Goal: Navigation & Orientation: Find specific page/section

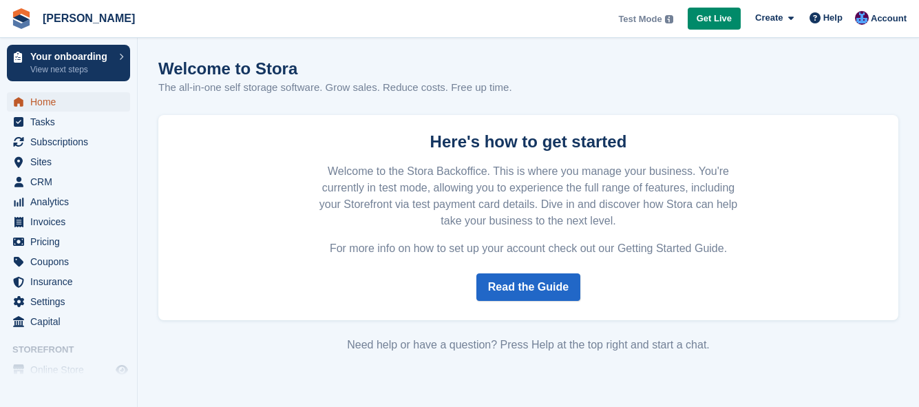
click at [46, 97] on span "Home" at bounding box center [71, 101] width 83 height 19
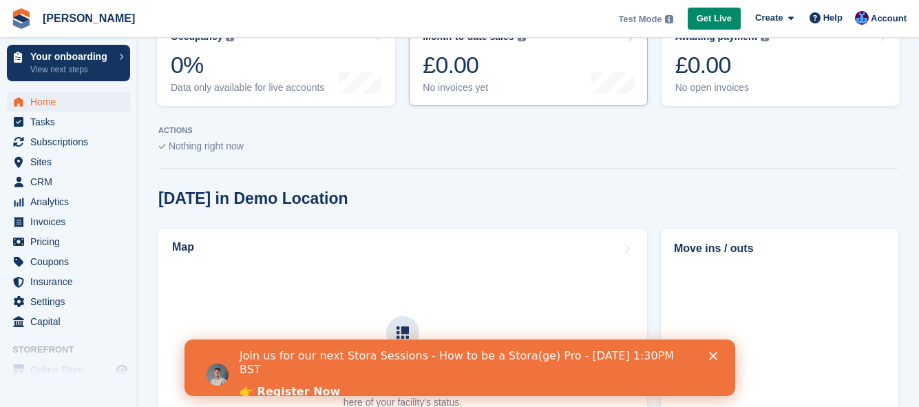
scroll to position [275, 0]
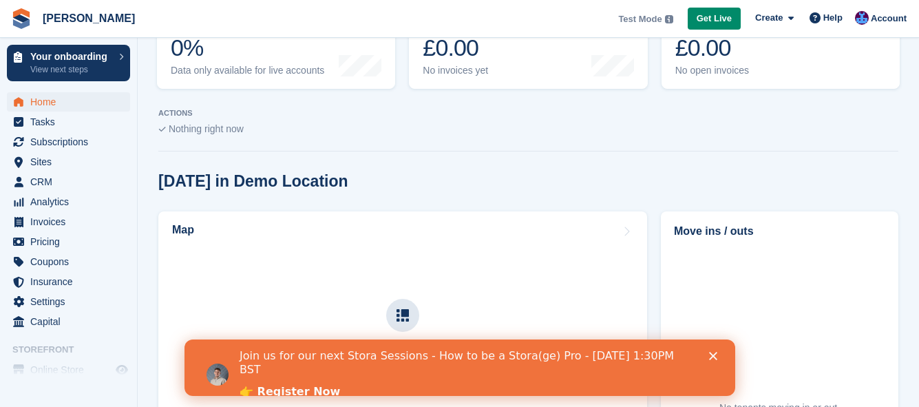
click at [706, 361] on div "Join us for our next Stora Sessions - How to be a Stora(ge) Pro - August 20th 1…" at bounding box center [475, 374] width 473 height 59
click at [711, 354] on icon "Close" at bounding box center [712, 356] width 8 height 8
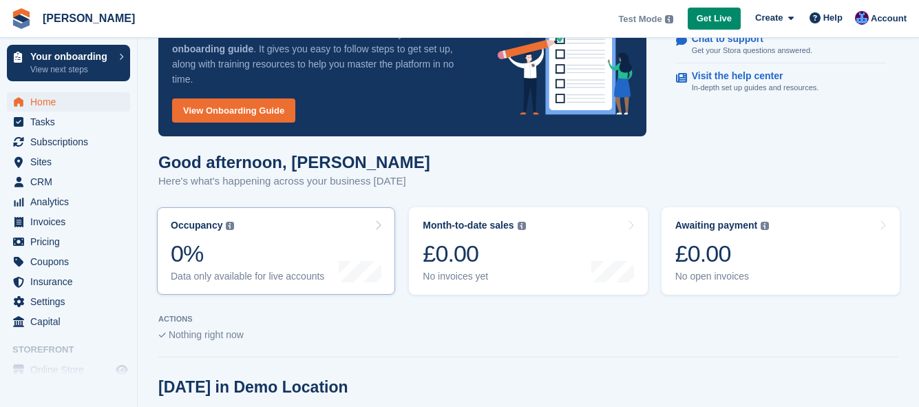
scroll to position [69, 0]
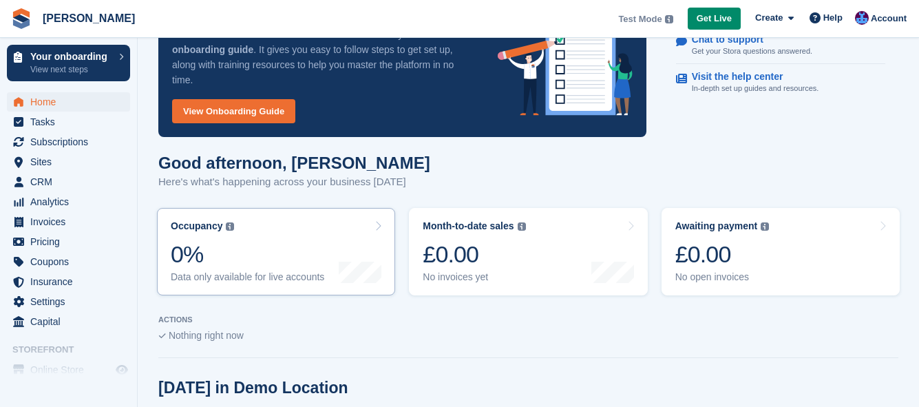
click at [204, 240] on div "0%" at bounding box center [247, 254] width 153 height 28
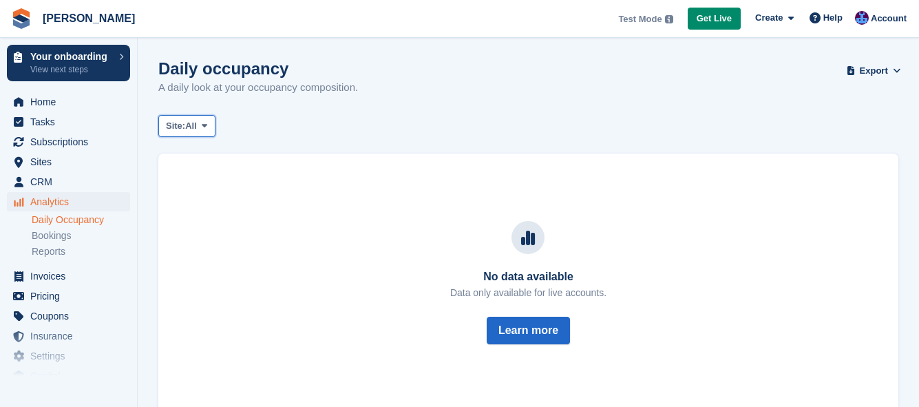
click at [207, 129] on icon at bounding box center [205, 125] width 6 height 9
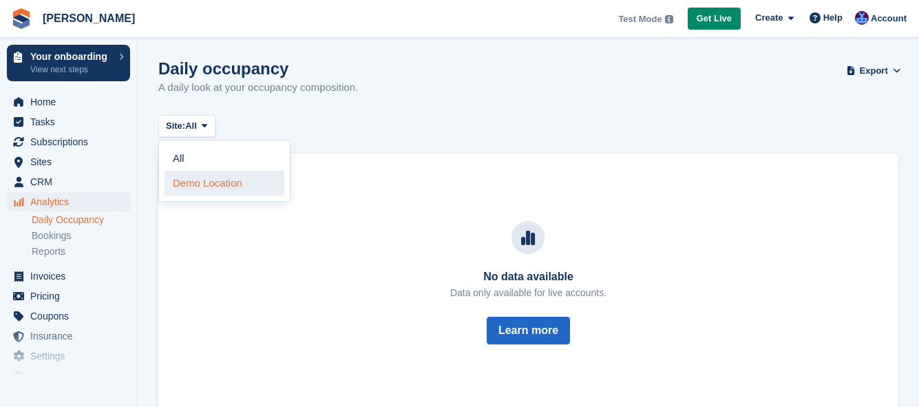
click at [201, 187] on link "Demo Location" at bounding box center [224, 183] width 120 height 25
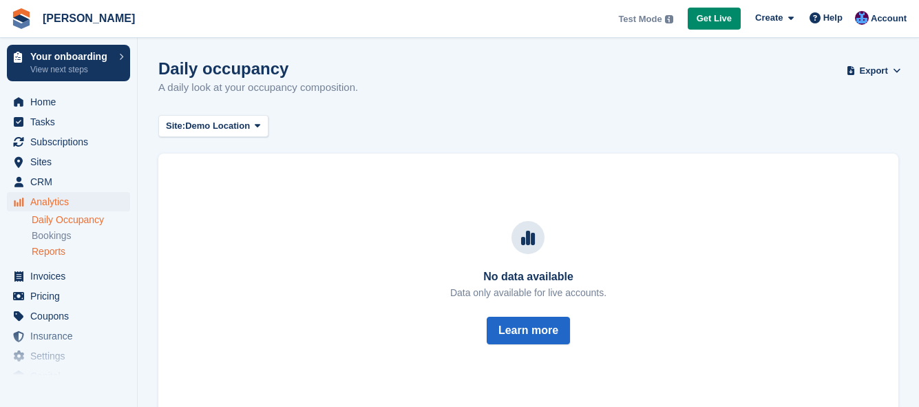
click at [54, 252] on link "Reports" at bounding box center [81, 251] width 98 height 13
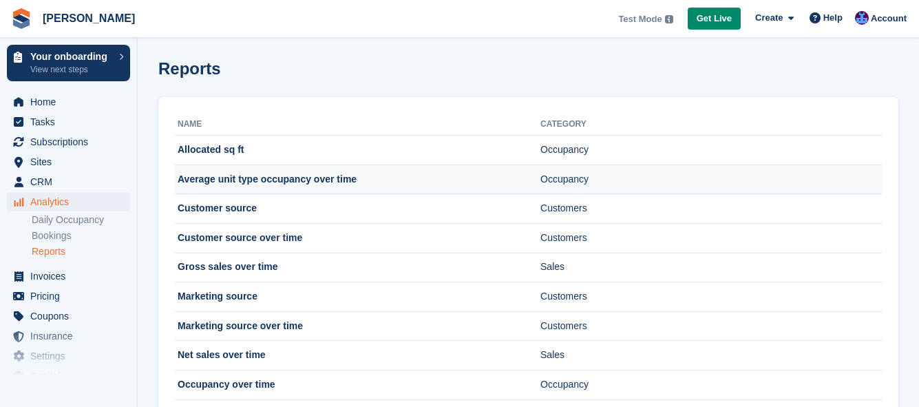
click at [287, 180] on td "Average unit type occupancy over time" at bounding box center [357, 179] width 365 height 30
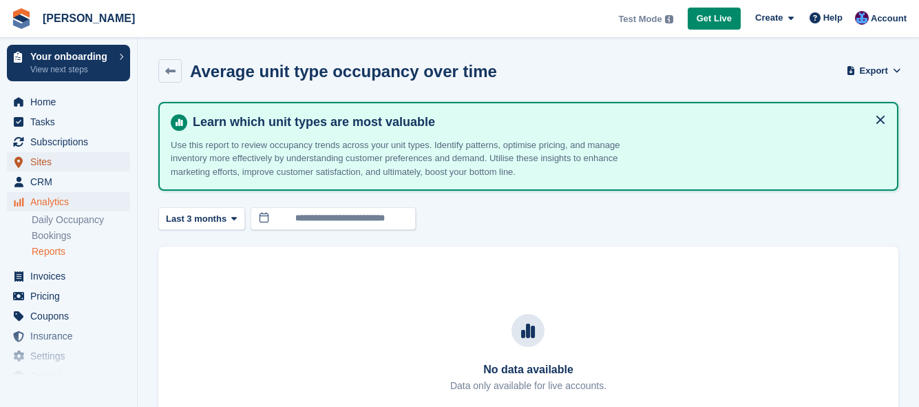
click at [37, 161] on span "Sites" at bounding box center [71, 161] width 83 height 19
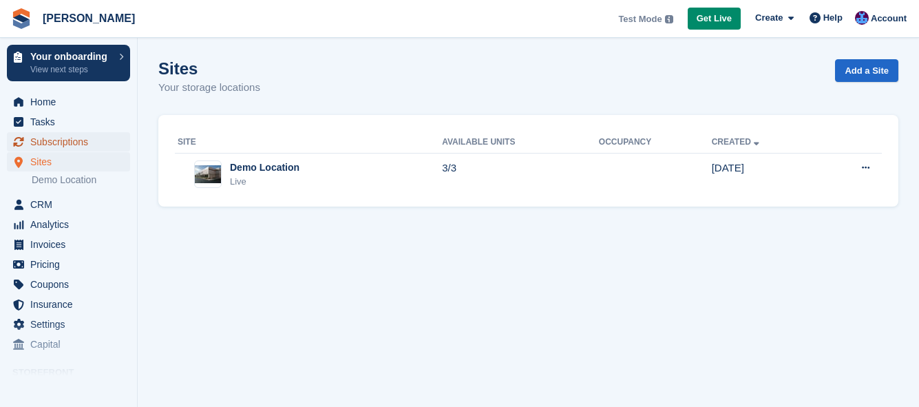
click at [39, 147] on span "Subscriptions" at bounding box center [71, 141] width 83 height 19
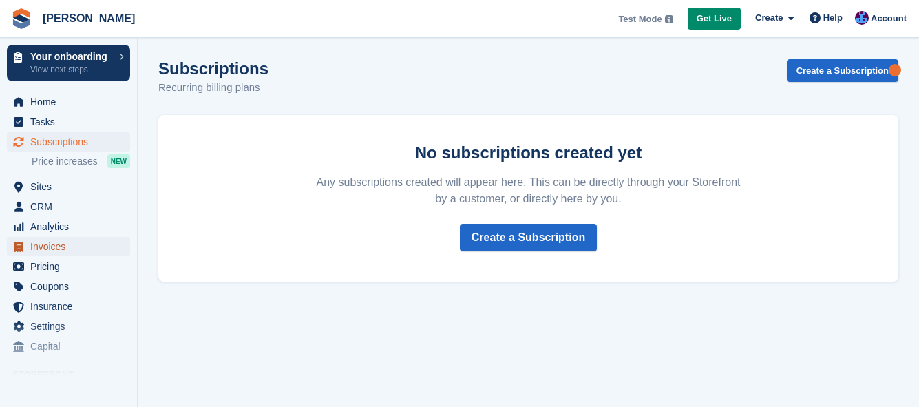
click at [44, 243] on span "Invoices" at bounding box center [71, 246] width 83 height 19
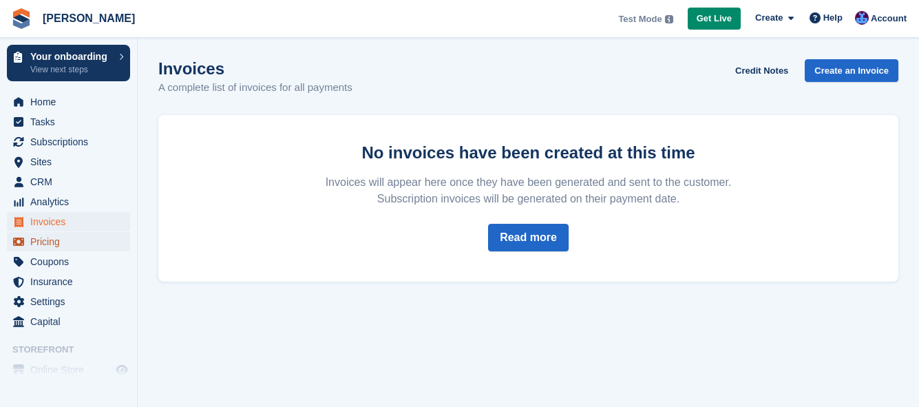
click at [47, 240] on span "Pricing" at bounding box center [71, 241] width 83 height 19
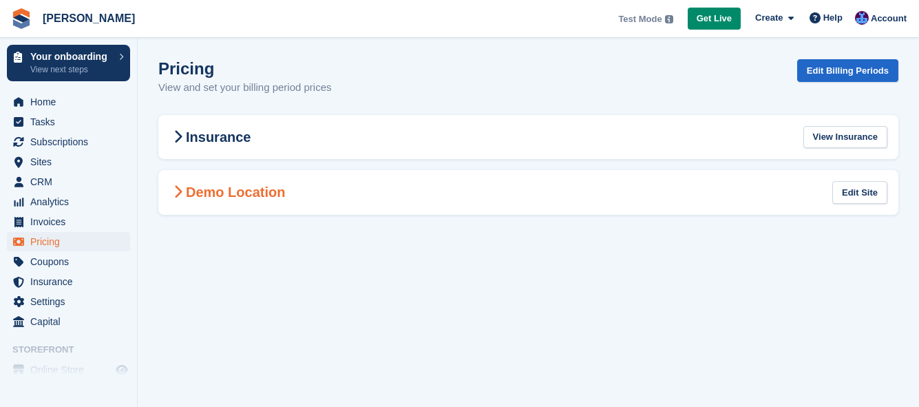
click at [215, 192] on h2 "Demo Location" at bounding box center [227, 192] width 116 height 17
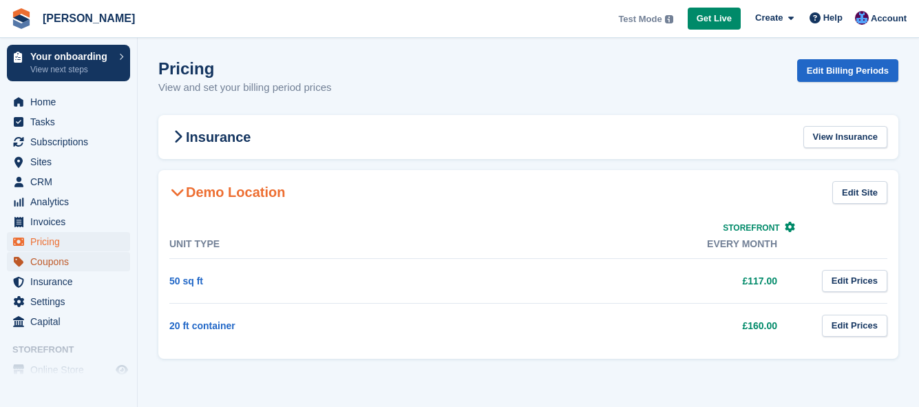
click at [35, 260] on span "Coupons" at bounding box center [71, 261] width 83 height 19
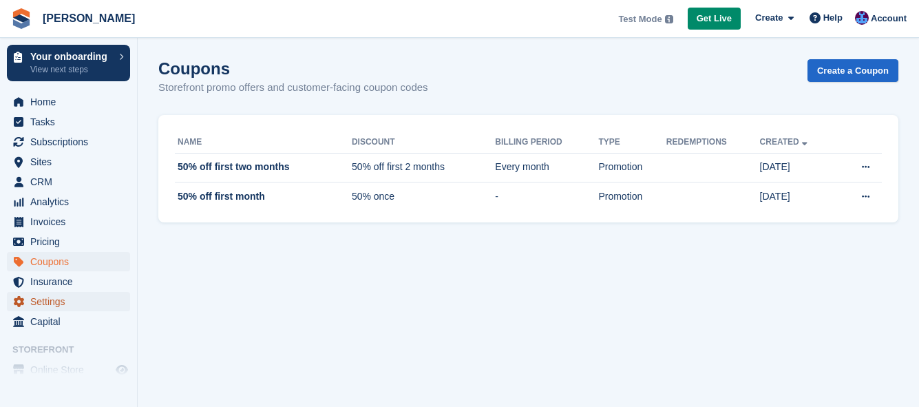
click at [52, 302] on span "Settings" at bounding box center [71, 301] width 83 height 19
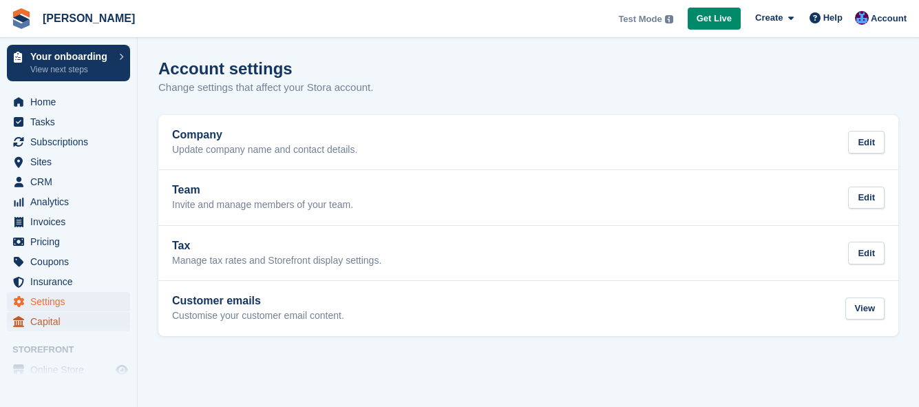
click at [49, 323] on span "Capital" at bounding box center [71, 321] width 83 height 19
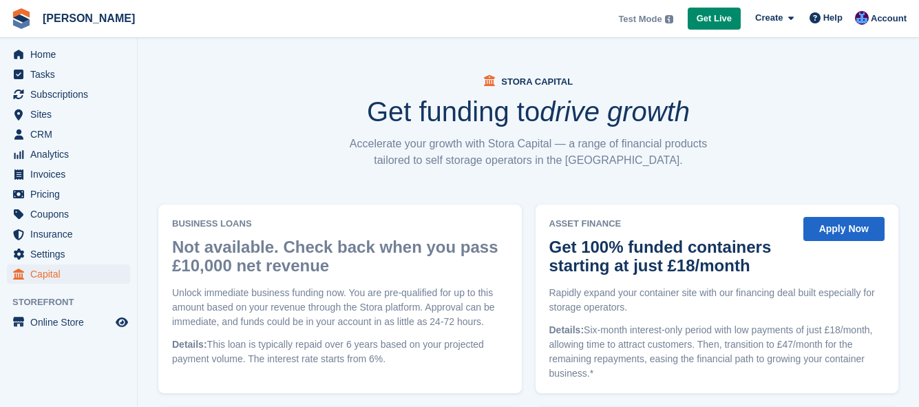
scroll to position [48, 0]
click at [54, 319] on span "Online Store" at bounding box center [71, 321] width 83 height 19
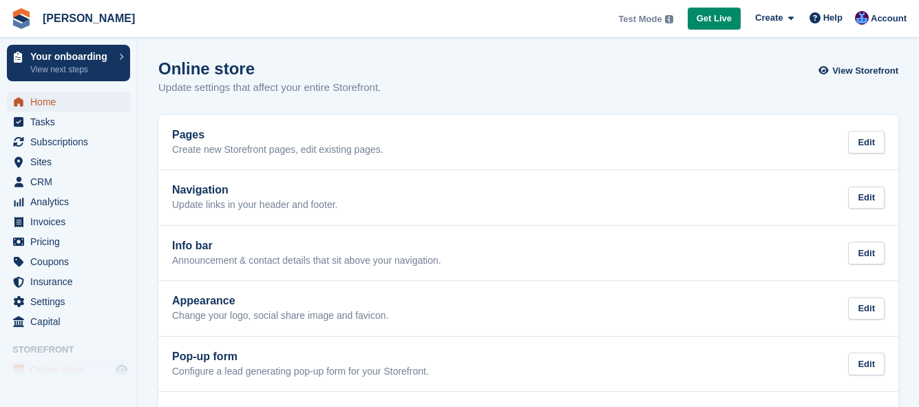
click at [32, 98] on span "Home" at bounding box center [71, 101] width 83 height 19
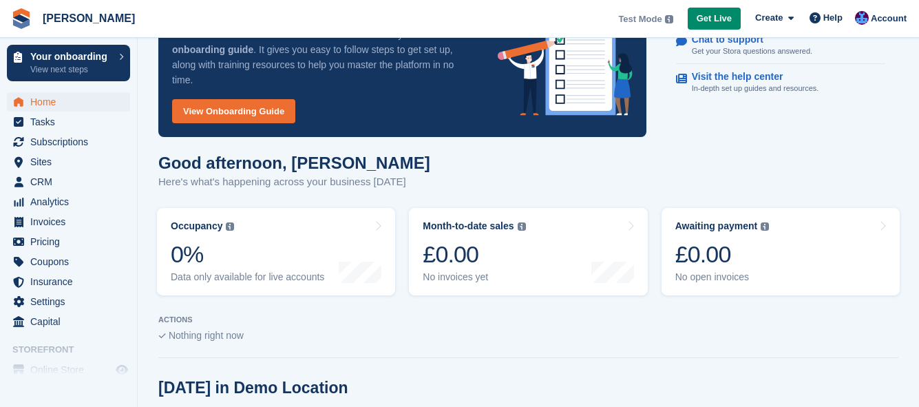
scroll to position [138, 0]
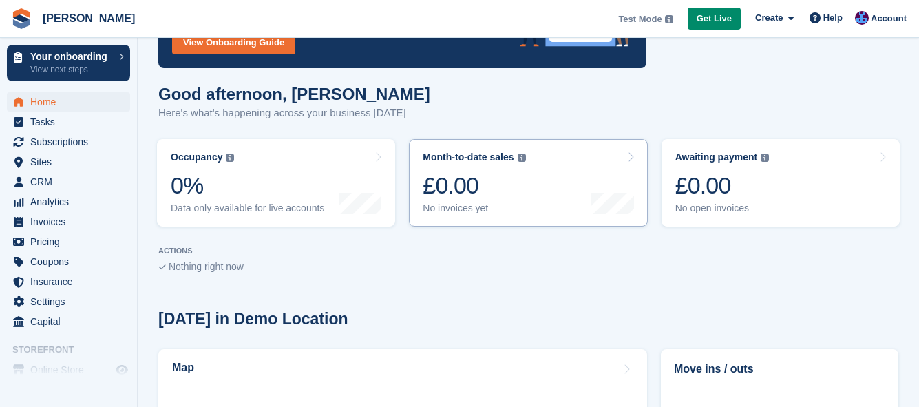
click at [456, 190] on div "£0.00" at bounding box center [473, 185] width 103 height 28
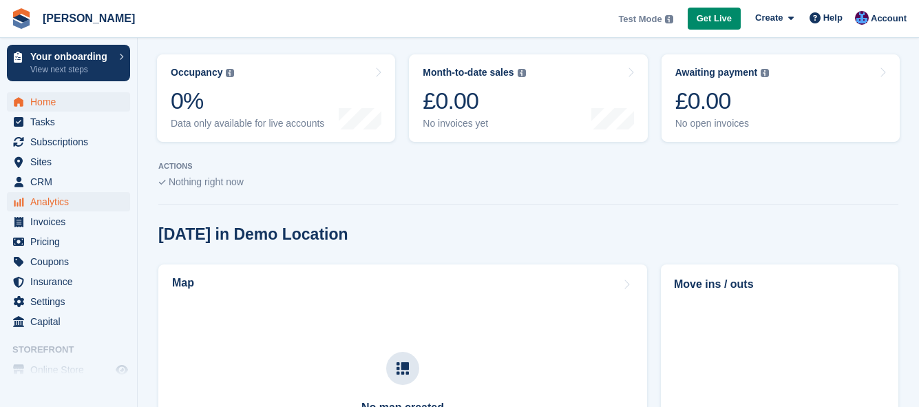
scroll to position [222, 0]
click at [53, 122] on span "Tasks" at bounding box center [71, 121] width 83 height 19
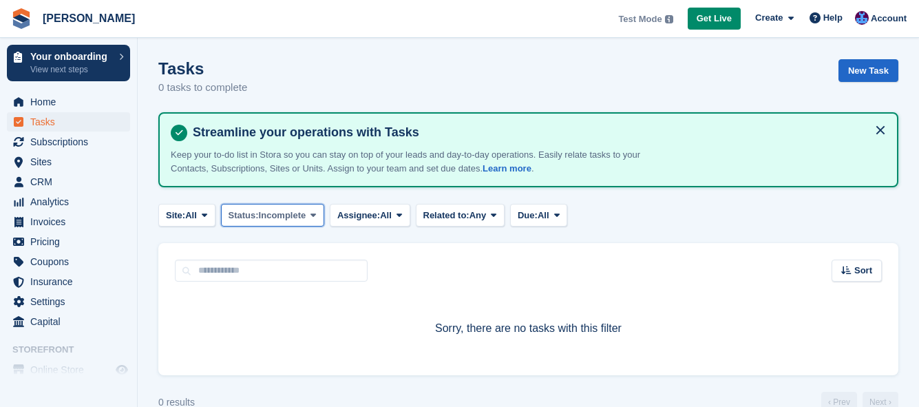
click at [294, 217] on span "Incomplete" at bounding box center [282, 215] width 47 height 14
click at [377, 223] on button "Assignee: All" at bounding box center [370, 215] width 80 height 23
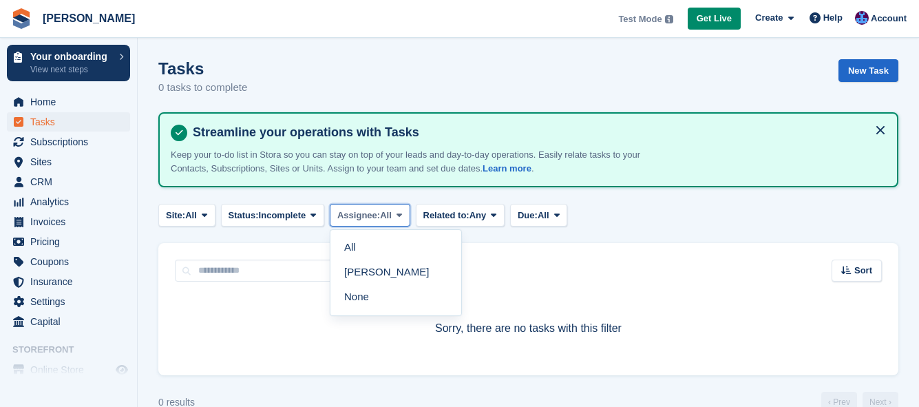
click at [377, 223] on button "Assignee: All" at bounding box center [370, 215] width 80 height 23
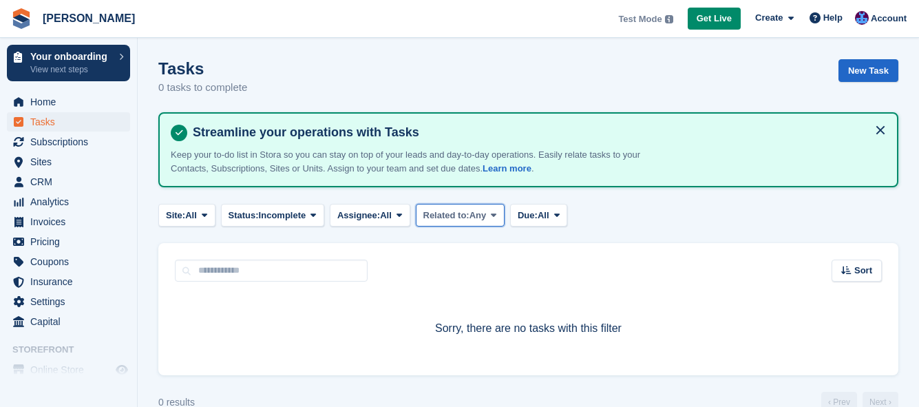
click at [430, 222] on button "Related to: Any" at bounding box center [460, 215] width 89 height 23
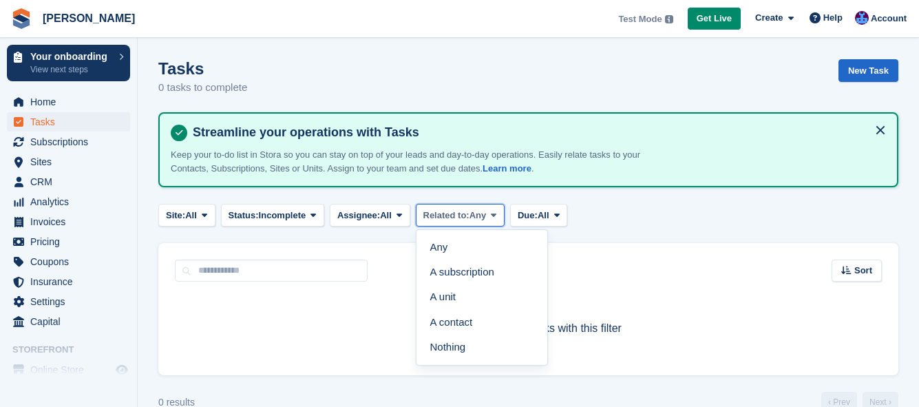
click at [430, 216] on span "Related to:" at bounding box center [446, 215] width 46 height 14
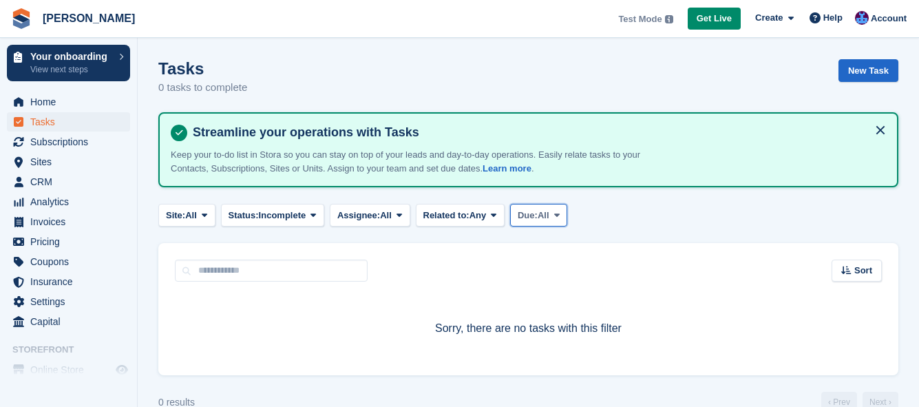
click at [524, 222] on button "Due: All" at bounding box center [538, 215] width 57 height 23
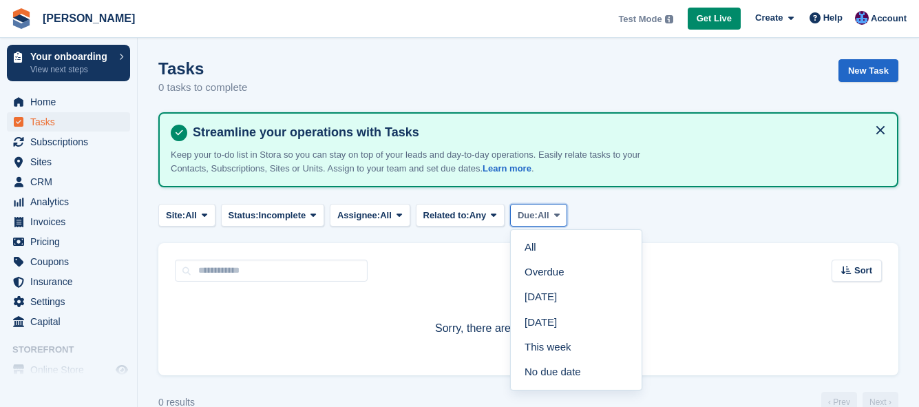
click at [524, 222] on button "Due: All" at bounding box center [538, 215] width 57 height 23
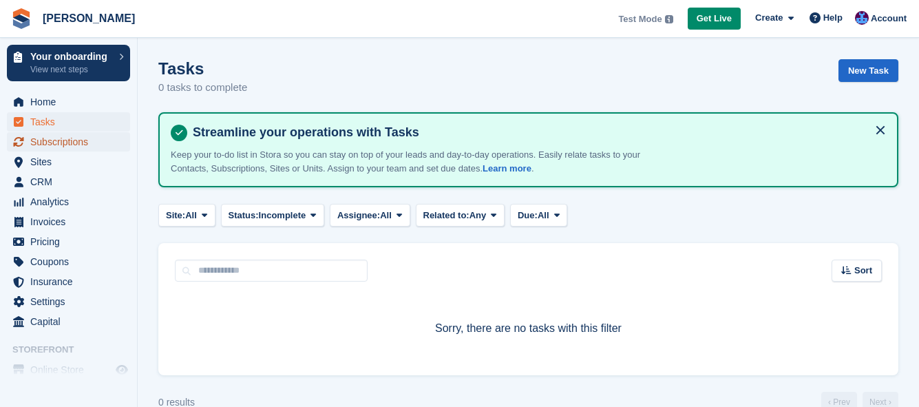
click at [74, 138] on span "Subscriptions" at bounding box center [71, 141] width 83 height 19
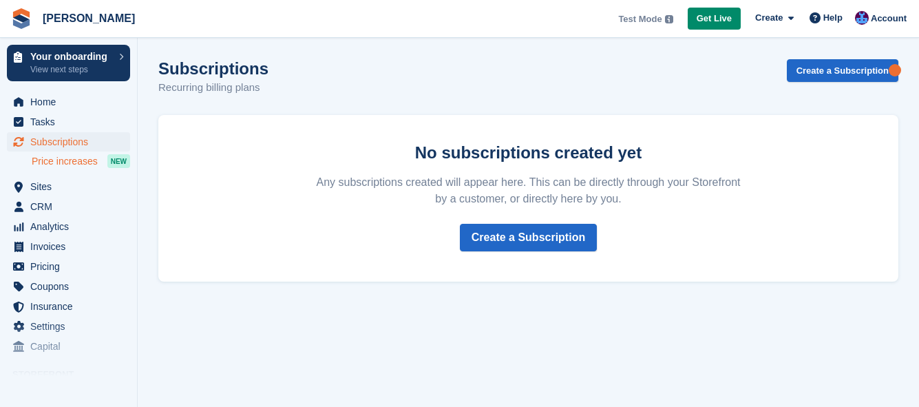
click at [80, 160] on span "Price increases" at bounding box center [65, 161] width 66 height 13
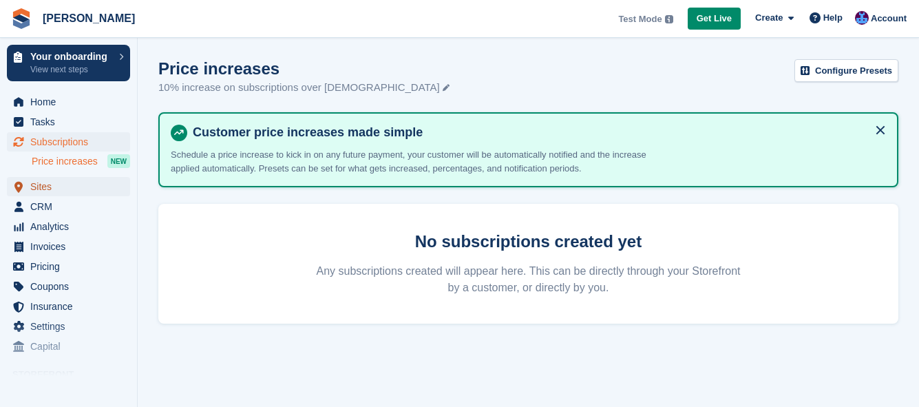
click at [36, 187] on span "Sites" at bounding box center [71, 186] width 83 height 19
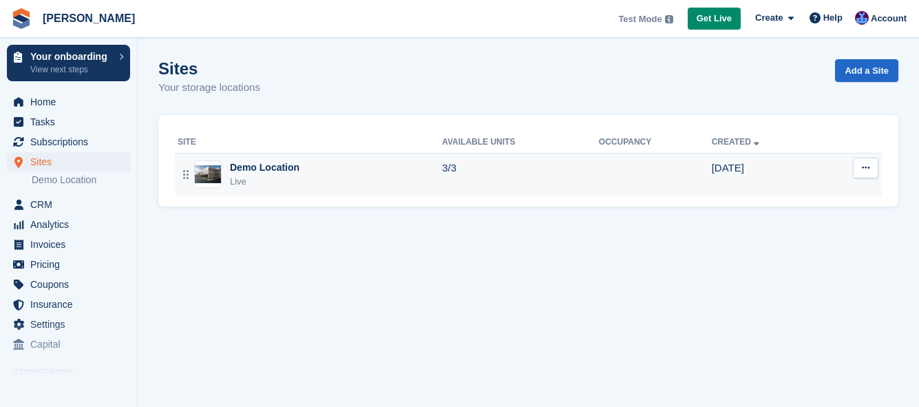
click at [219, 173] on img at bounding box center [208, 174] width 26 height 18
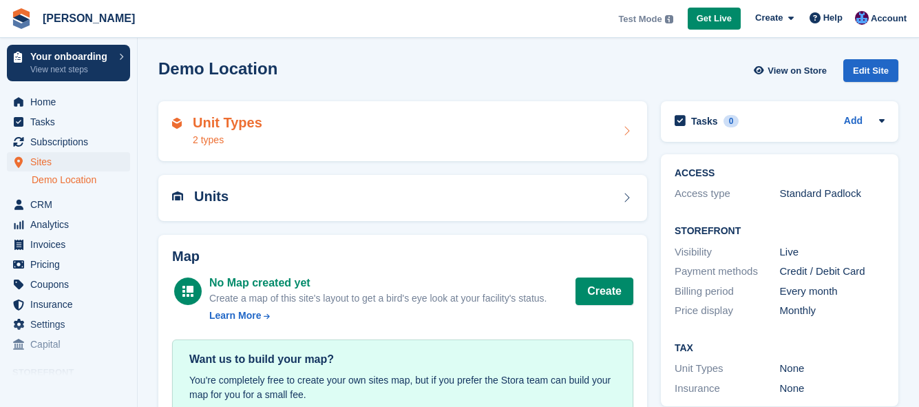
click at [216, 129] on h2 "Unit Types" at bounding box center [227, 123] width 69 height 16
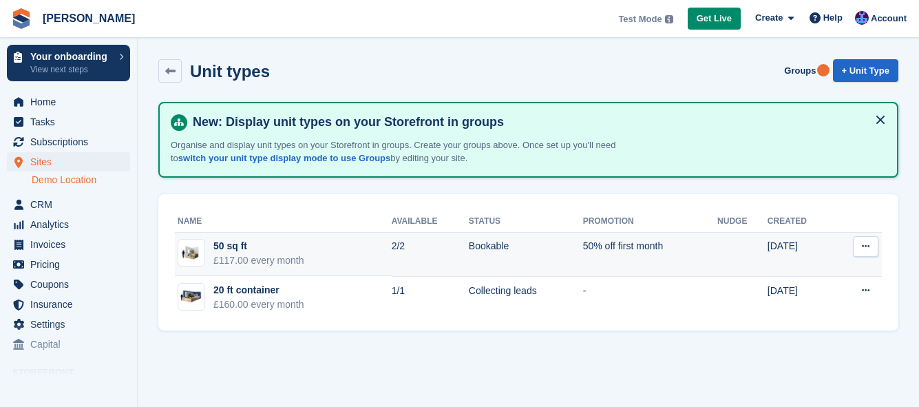
click at [192, 249] on img at bounding box center [191, 253] width 26 height 20
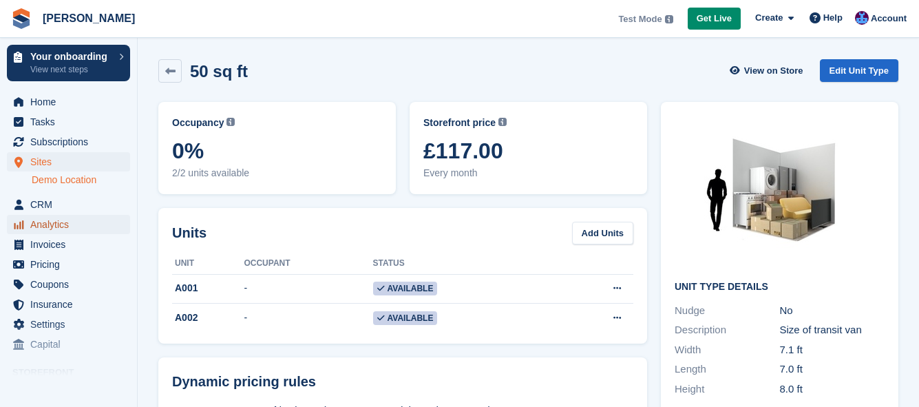
click at [21, 225] on icon "menu" at bounding box center [19, 224] width 10 height 10
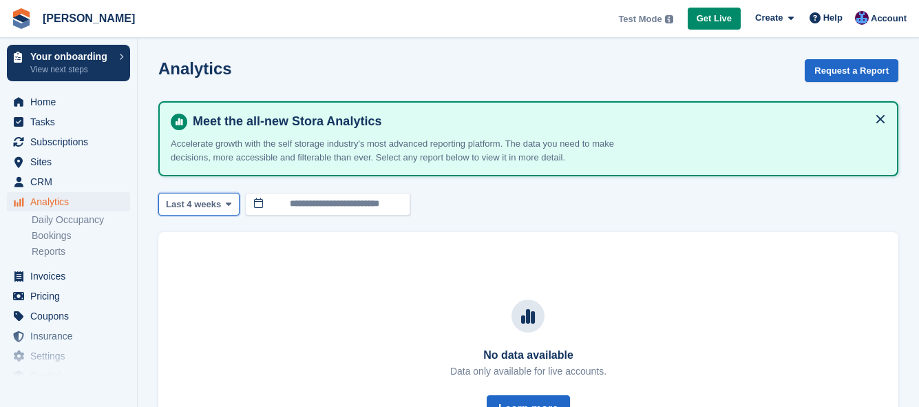
click at [203, 203] on span "Last 4 weeks" at bounding box center [193, 204] width 55 height 14
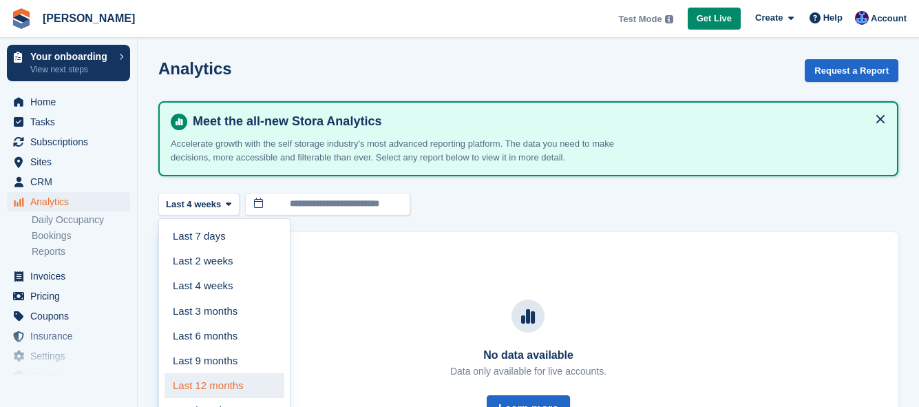
click at [219, 384] on link "Last 12 months" at bounding box center [224, 385] width 120 height 25
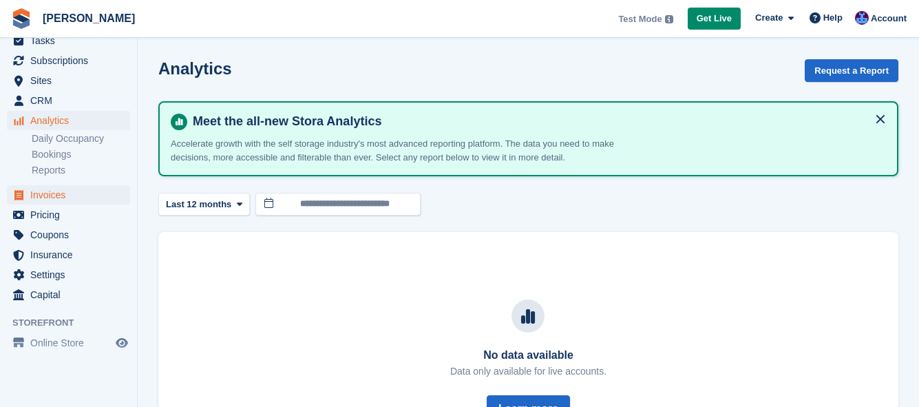
scroll to position [103, 0]
